Goal: Task Accomplishment & Management: Use online tool/utility

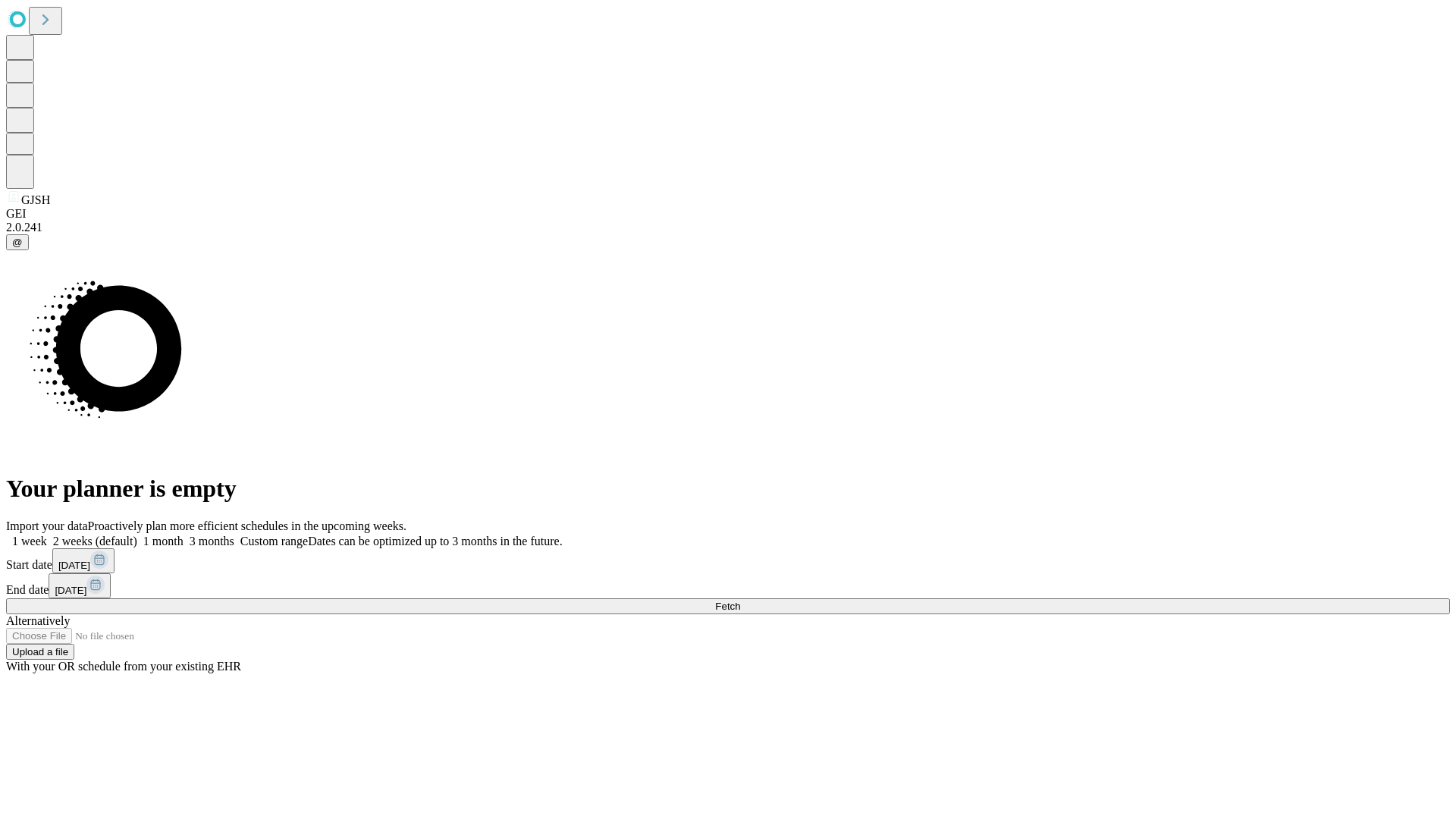
click at [741, 601] on span "Fetch" at bounding box center [728, 606] width 25 height 12
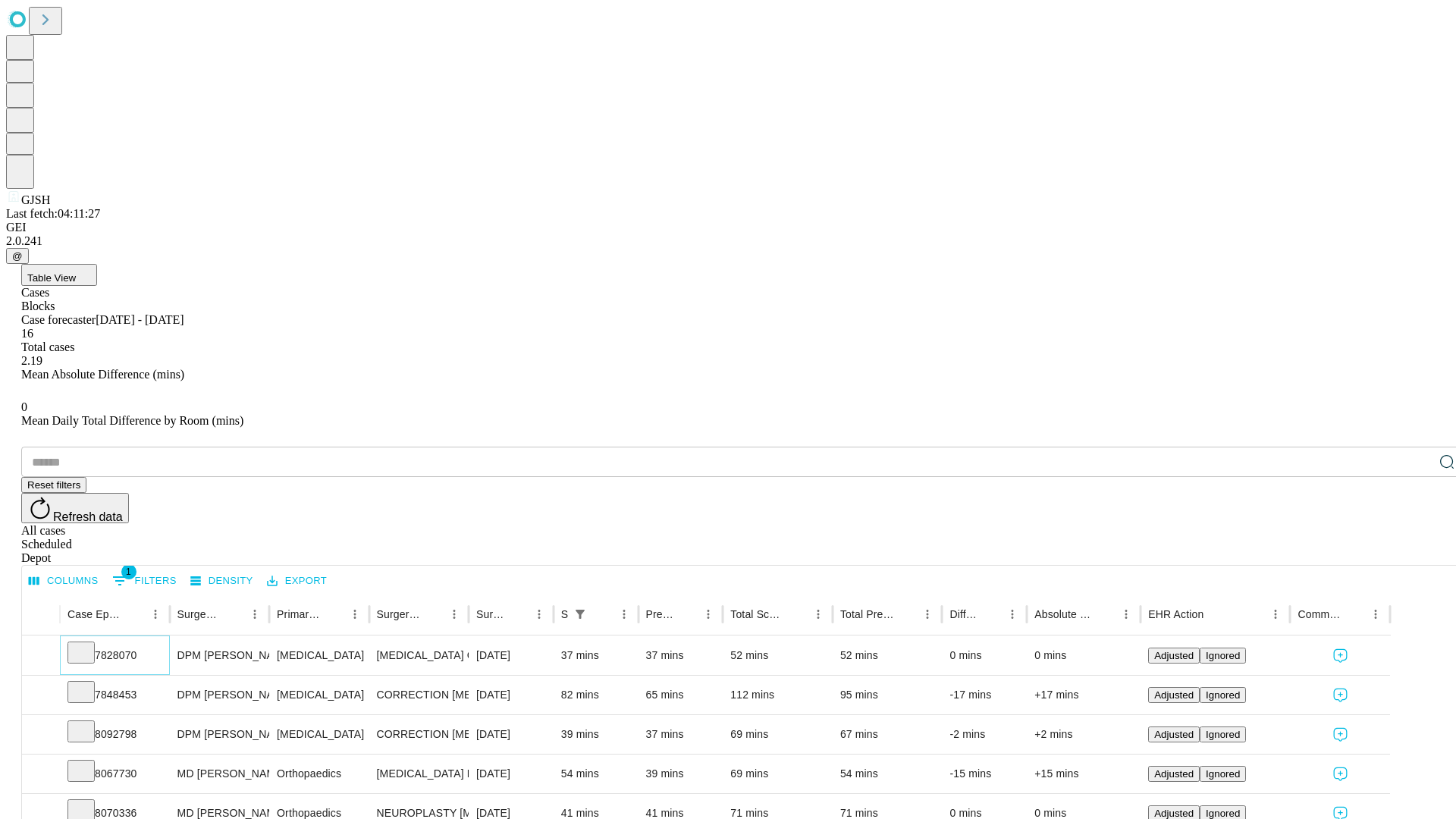
click at [88, 644] on icon at bounding box center [81, 651] width 15 height 15
